Goal: Task Accomplishment & Management: Complete application form

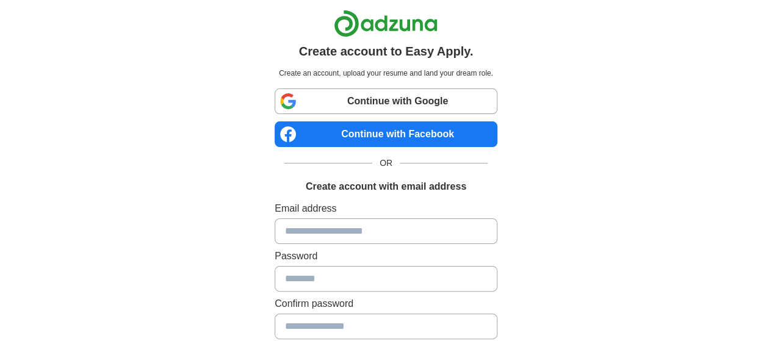
click at [360, 98] on link "Continue with Google" at bounding box center [386, 101] width 223 height 26
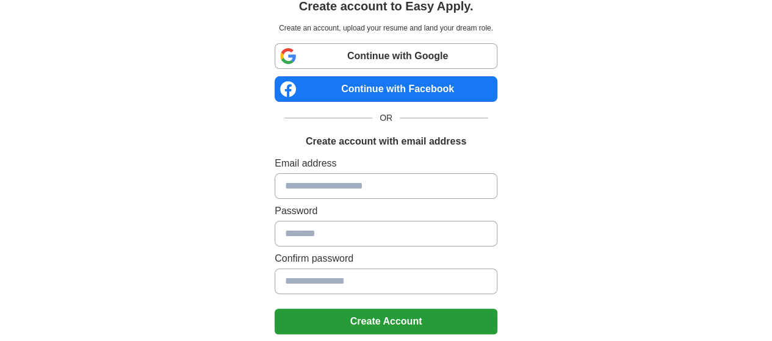
scroll to position [61, 0]
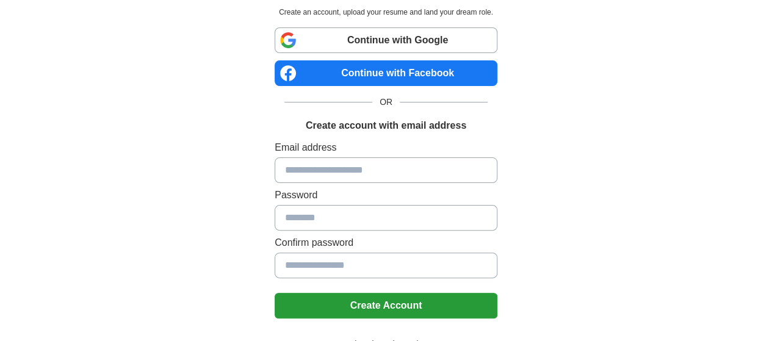
click at [356, 36] on link "Continue with Google" at bounding box center [386, 40] width 223 height 26
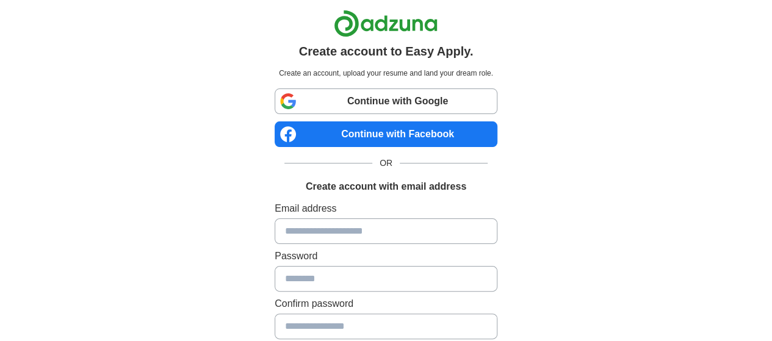
click at [319, 95] on link "Continue with Google" at bounding box center [386, 101] width 223 height 26
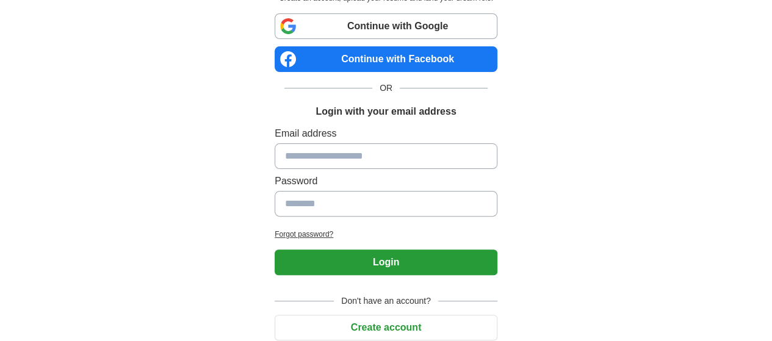
scroll to position [56, 0]
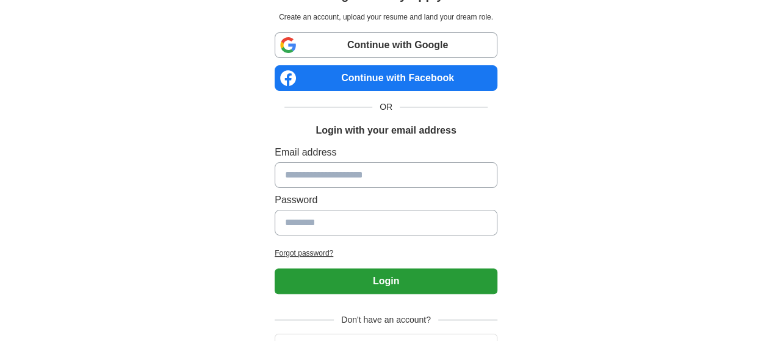
drag, startPoint x: 354, startPoint y: 42, endPoint x: 316, endPoint y: 7, distance: 51.4
click at [354, 42] on link "Continue with Google" at bounding box center [386, 45] width 223 height 26
